Goal: Information Seeking & Learning: Learn about a topic

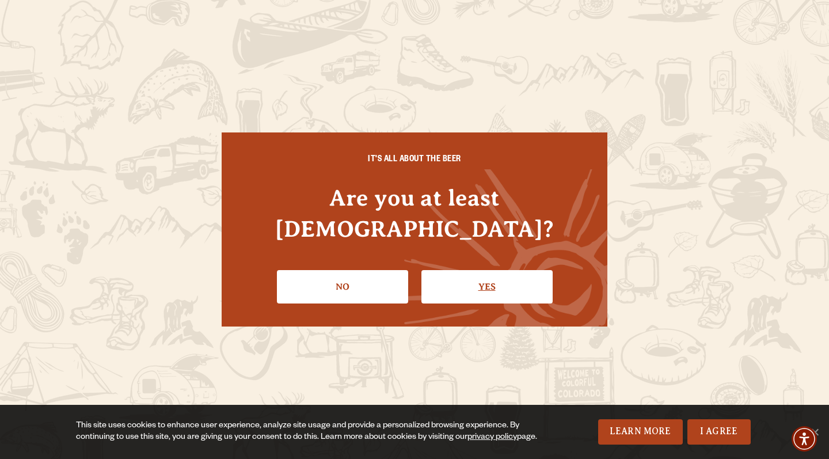
click at [475, 270] on link "Yes" at bounding box center [486, 286] width 131 height 33
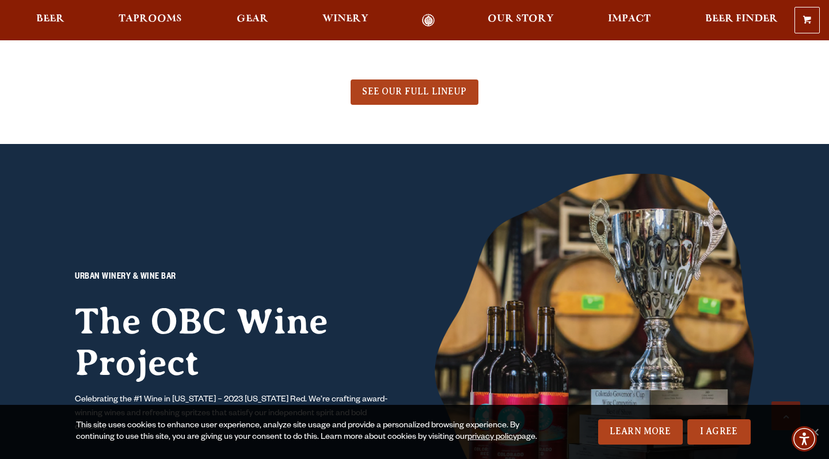
scroll to position [791, 0]
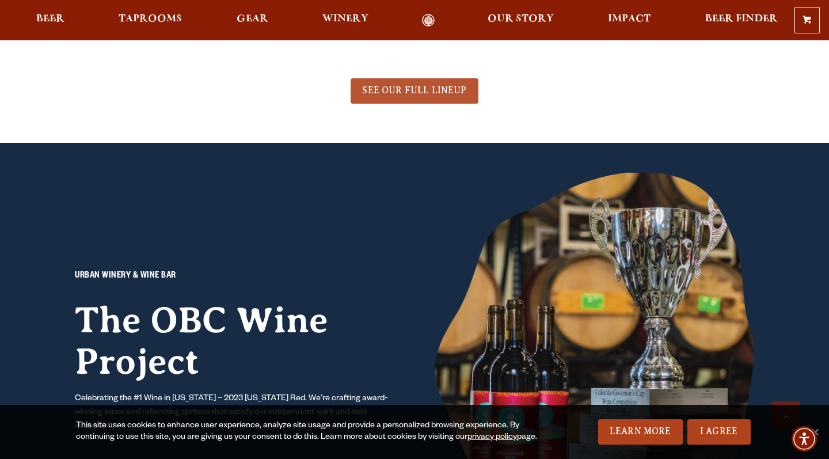
click at [435, 92] on span "SEE OUR FULL LINEUP" at bounding box center [414, 90] width 104 height 10
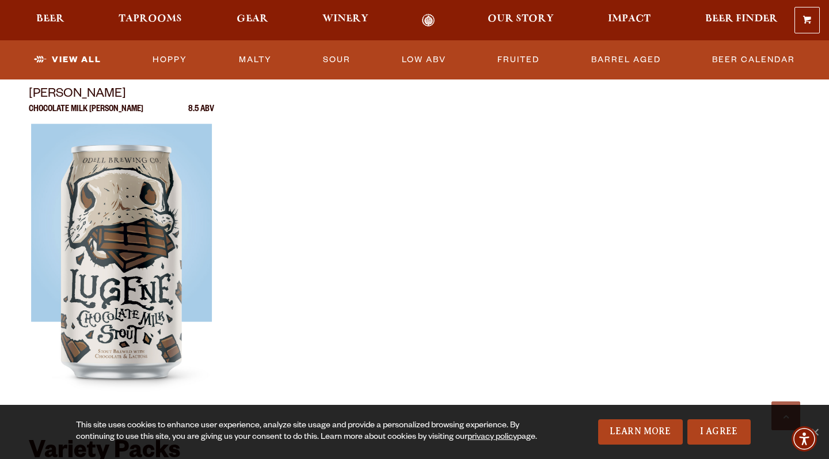
scroll to position [1997, 0]
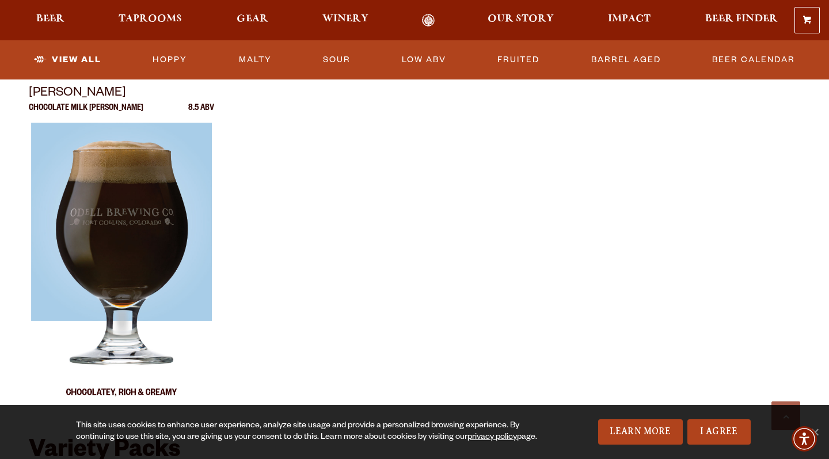
click at [147, 203] on img at bounding box center [121, 267] width 181 height 288
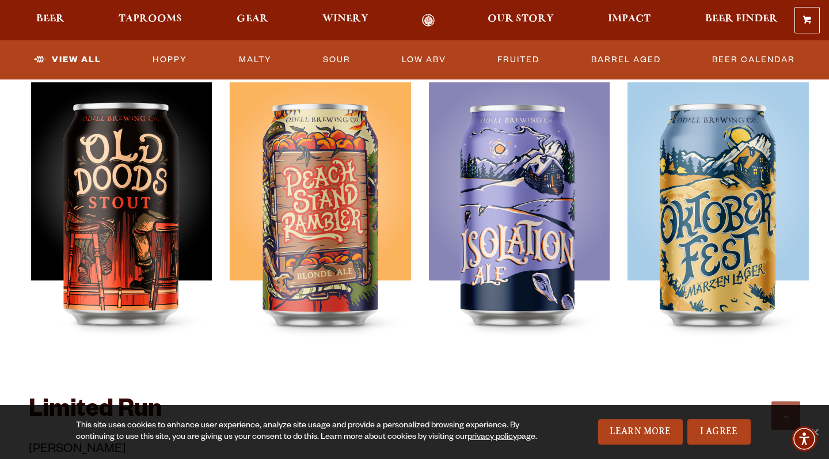
scroll to position [1637, 0]
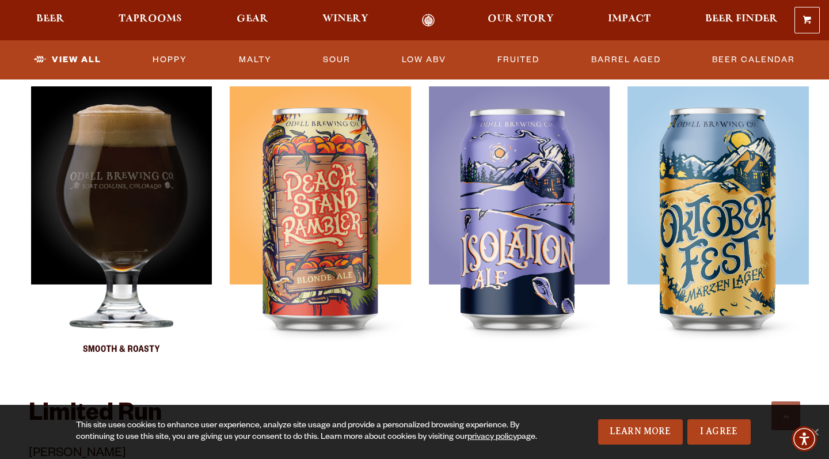
click at [139, 173] on img at bounding box center [121, 230] width 181 height 288
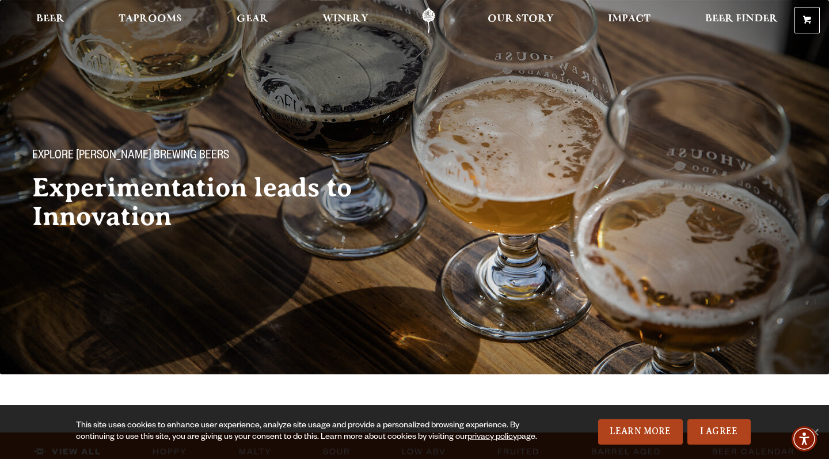
scroll to position [0, 0]
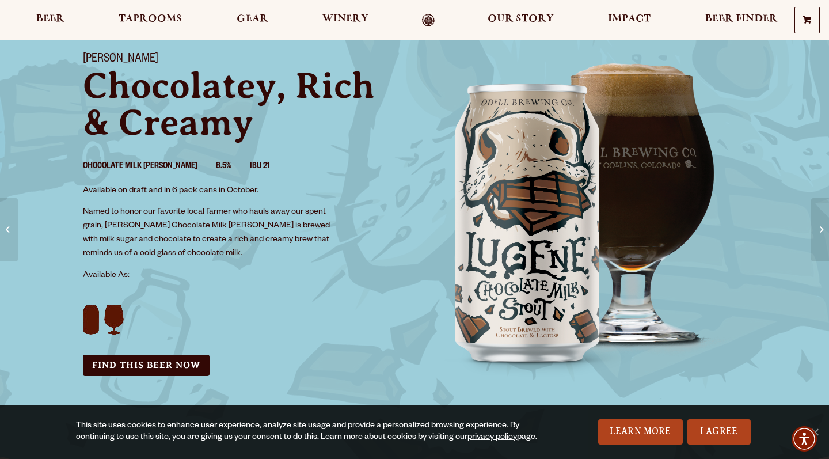
scroll to position [75, 0]
